Goal: Information Seeking & Learning: Learn about a topic

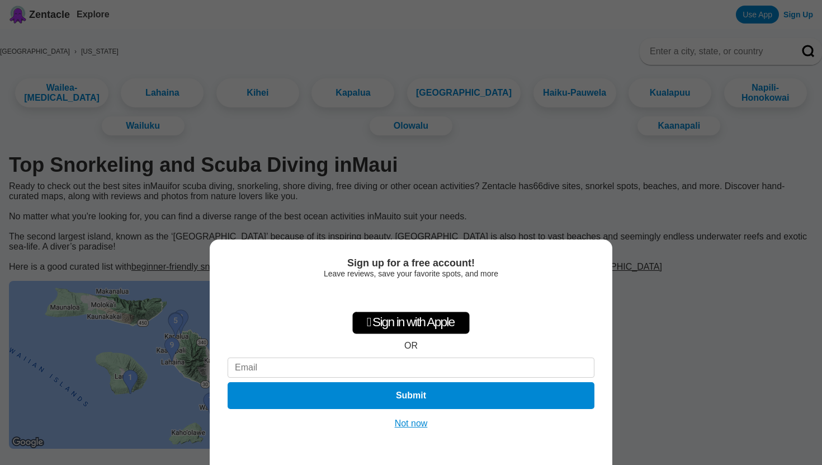
click at [422, 425] on button "Not now" at bounding box center [412, 423] width 40 height 11
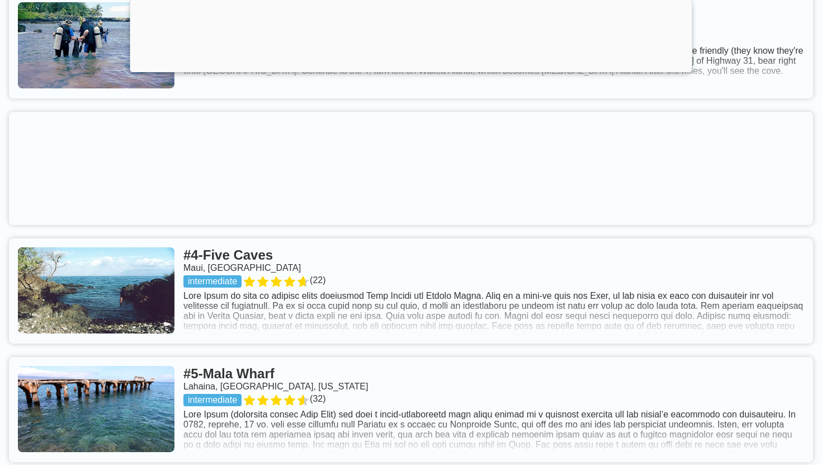
scroll to position [989, 0]
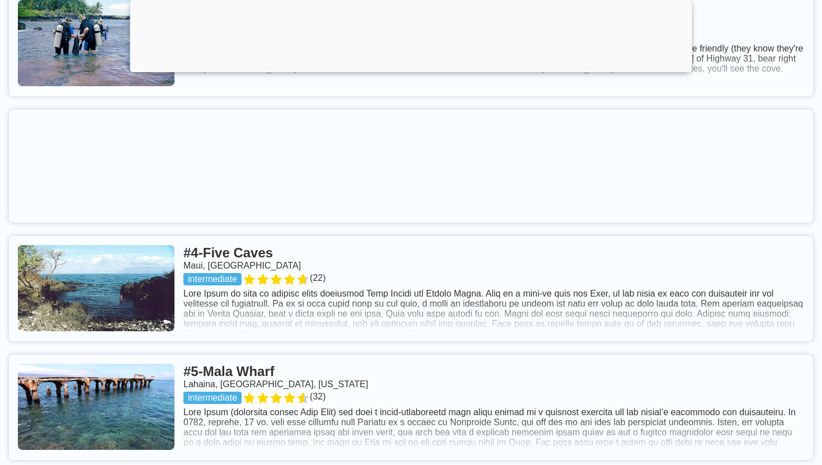
click at [430, 331] on link at bounding box center [411, 288] width 805 height 105
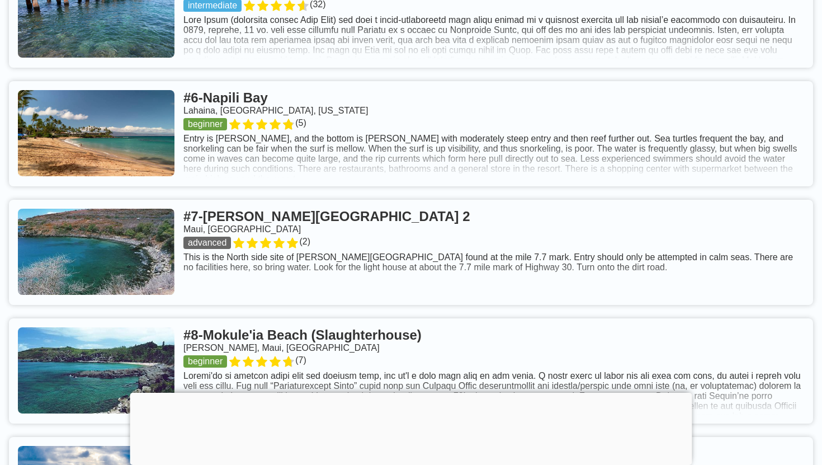
scroll to position [1295, 0]
click at [356, 65] on link at bounding box center [411, 14] width 805 height 105
